Goal: Information Seeking & Learning: Learn about a topic

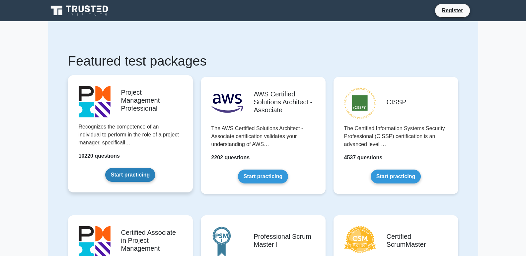
click at [137, 173] on link "Start practicing" at bounding box center [130, 175] width 50 height 14
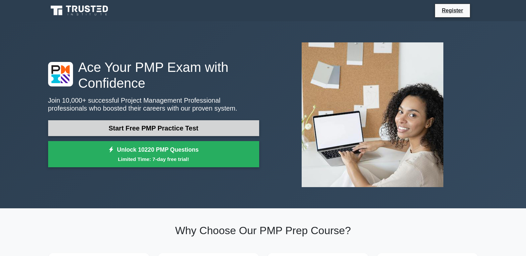
click at [147, 131] on link "Start Free PMP Practice Test" at bounding box center [153, 128] width 211 height 16
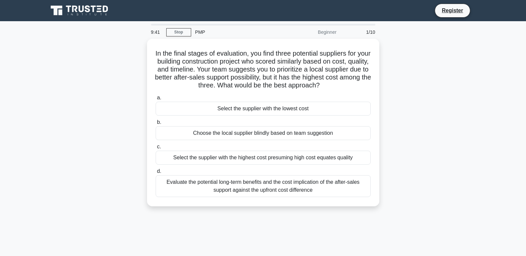
click at [366, 30] on div "1/10" at bounding box center [359, 32] width 39 height 13
click at [183, 31] on link "Stop" at bounding box center [178, 32] width 25 height 8
